Goal: Transaction & Acquisition: Purchase product/service

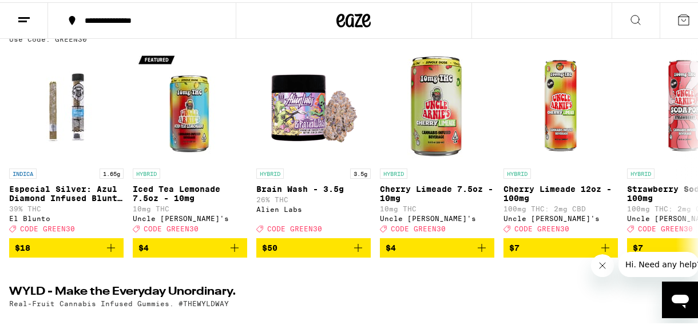
scroll to position [147, 0]
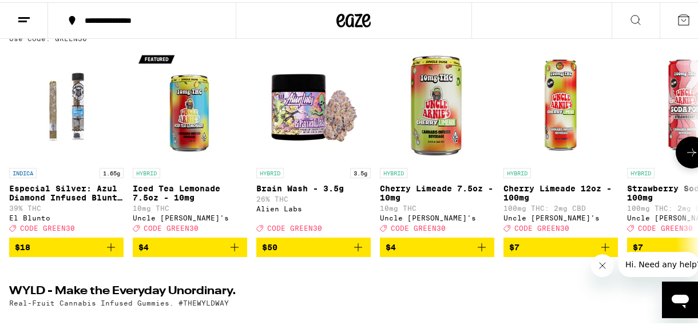
click at [685, 148] on icon at bounding box center [692, 151] width 14 height 14
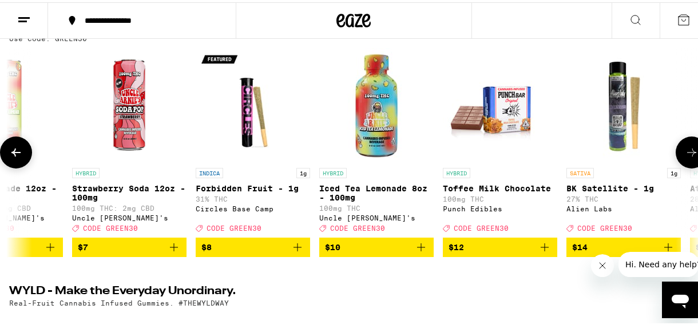
click at [685, 148] on icon at bounding box center [692, 151] width 14 height 14
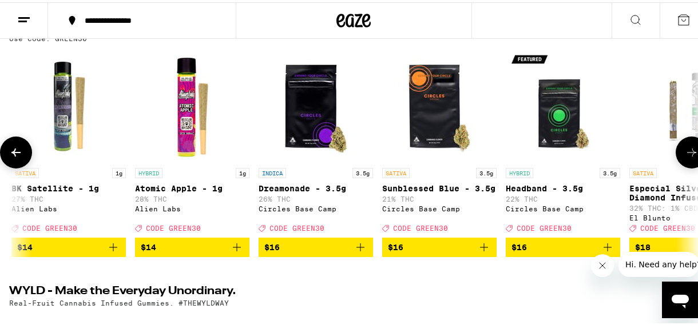
click at [685, 148] on icon at bounding box center [692, 151] width 14 height 14
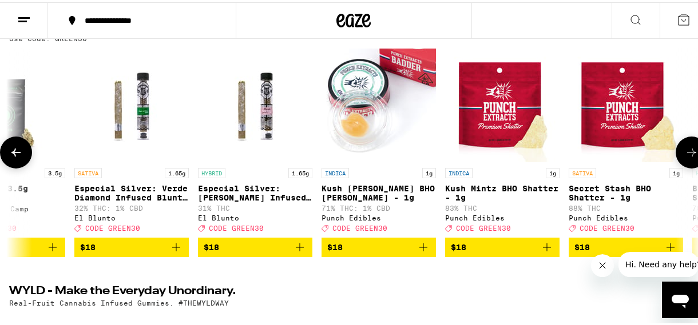
click at [685, 148] on icon at bounding box center [692, 151] width 14 height 14
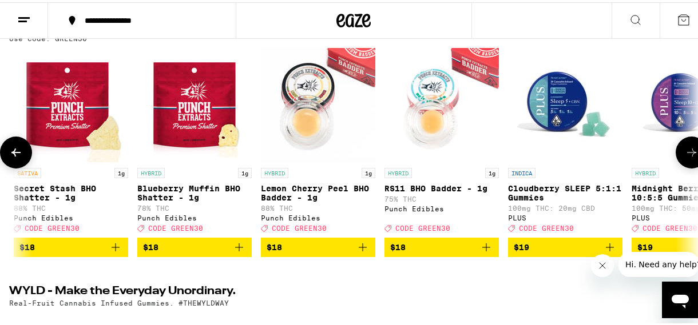
click at [685, 148] on icon at bounding box center [692, 151] width 14 height 14
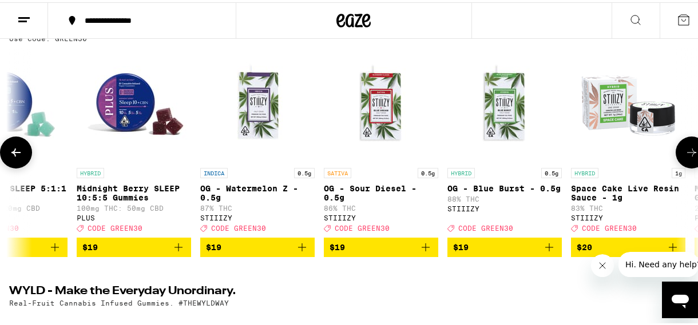
click at [685, 148] on icon at bounding box center [692, 151] width 14 height 14
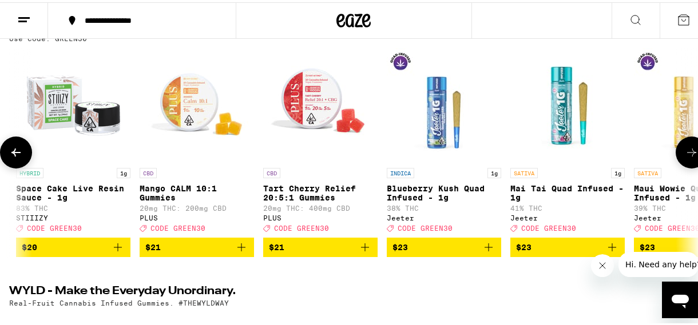
click at [685, 148] on icon at bounding box center [692, 151] width 14 height 14
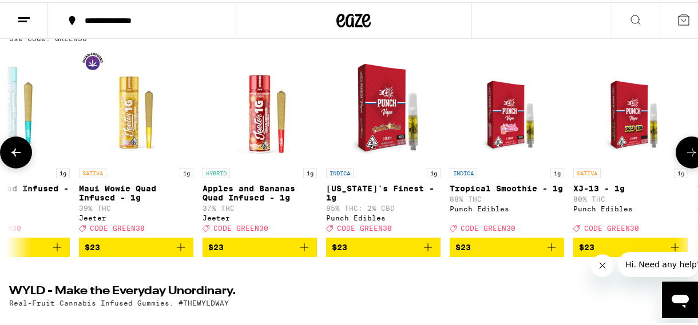
click at [685, 148] on icon at bounding box center [692, 151] width 14 height 14
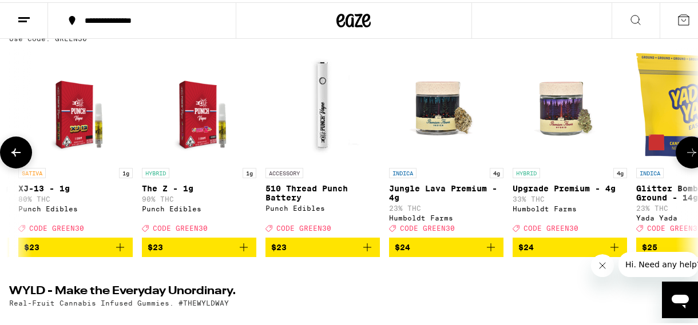
click at [685, 148] on icon at bounding box center [692, 151] width 14 height 14
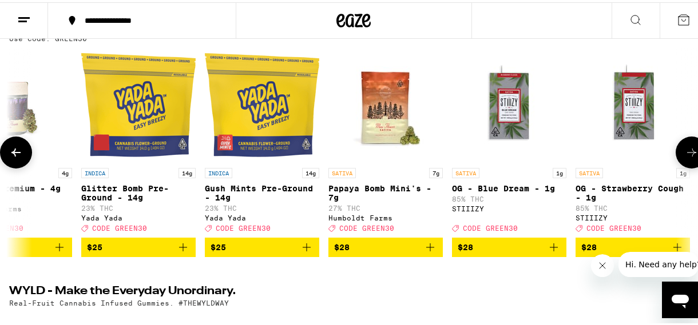
click at [685, 148] on icon at bounding box center [692, 151] width 14 height 14
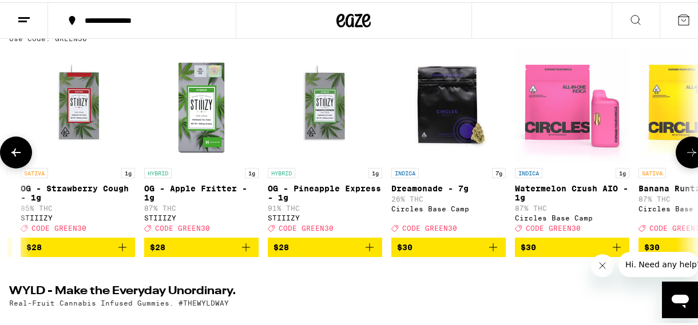
click at [685, 148] on icon at bounding box center [692, 151] width 14 height 14
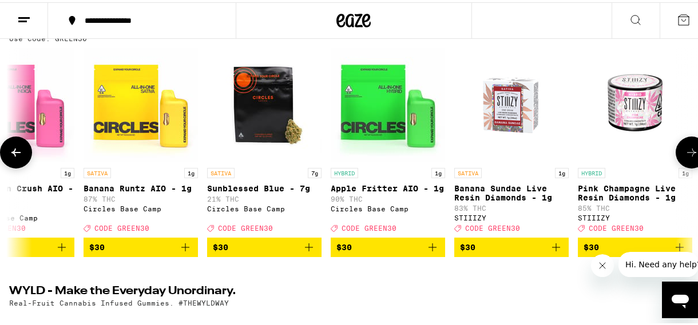
click at [685, 148] on icon at bounding box center [692, 151] width 14 height 14
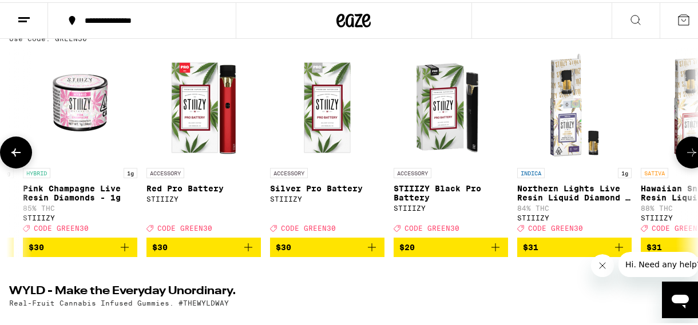
click at [685, 148] on icon at bounding box center [692, 151] width 14 height 14
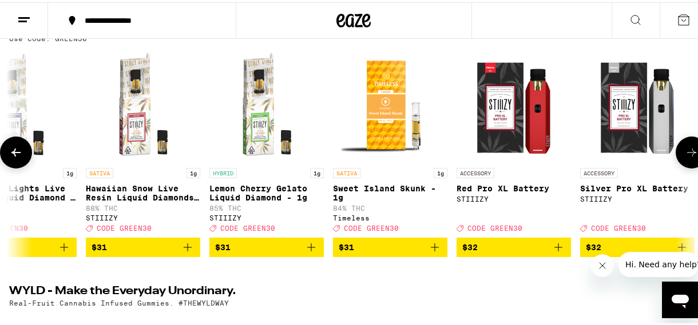
click at [685, 148] on icon at bounding box center [692, 151] width 14 height 14
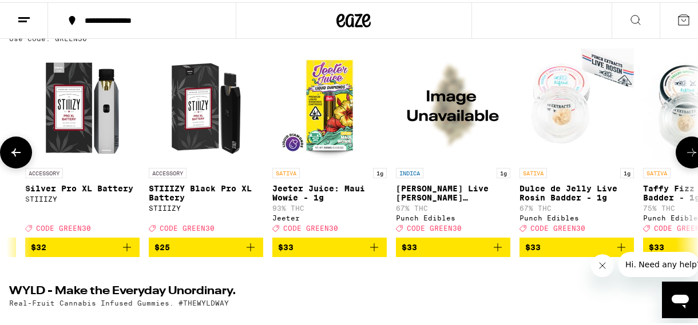
click at [685, 148] on icon at bounding box center [692, 151] width 14 height 14
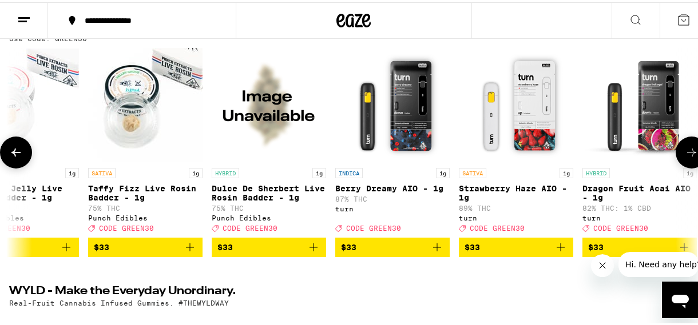
click at [685, 148] on icon at bounding box center [692, 151] width 14 height 14
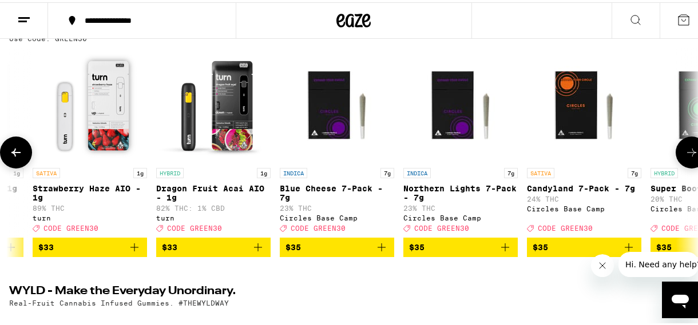
scroll to position [0, 8877]
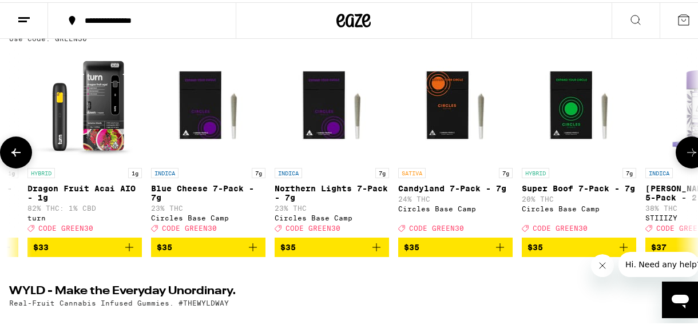
click at [685, 148] on icon at bounding box center [692, 151] width 14 height 14
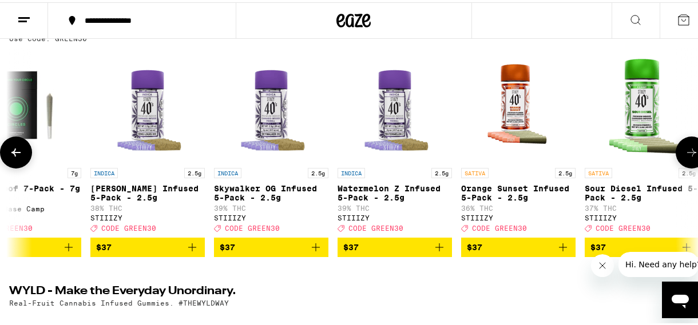
click at [685, 148] on icon at bounding box center [692, 151] width 14 height 14
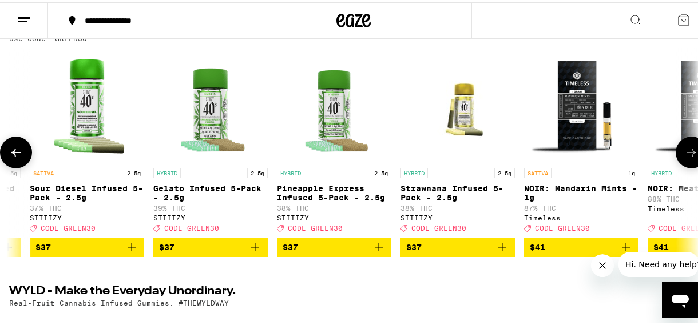
click at [685, 148] on icon at bounding box center [692, 151] width 14 height 14
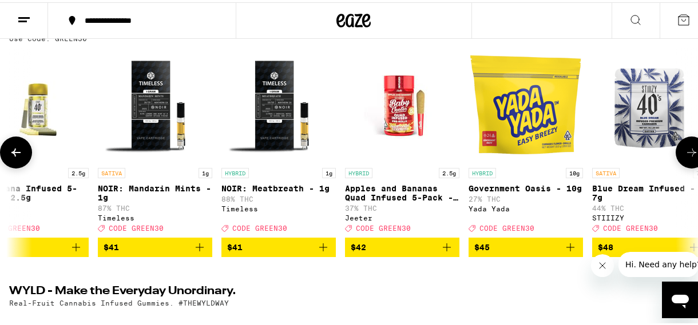
scroll to position [0, 10541]
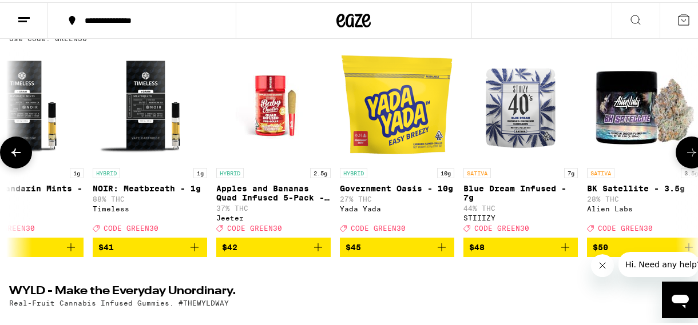
click at [685, 148] on icon at bounding box center [692, 151] width 14 height 14
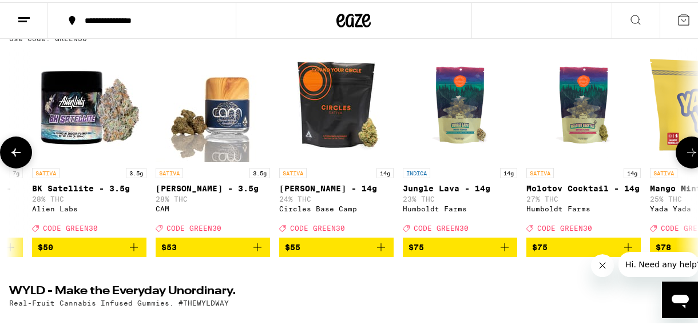
click at [685, 148] on icon at bounding box center [692, 151] width 14 height 14
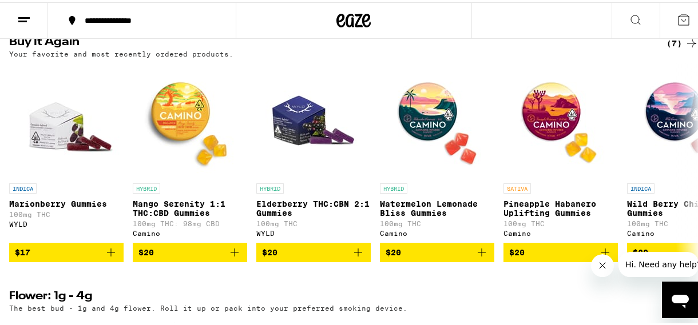
scroll to position [924, 0]
